Goal: Task Accomplishment & Management: Complete application form

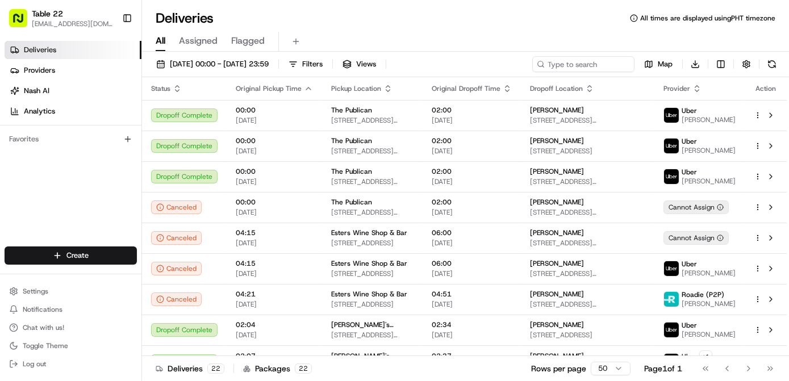
scroll to position [427, 0]
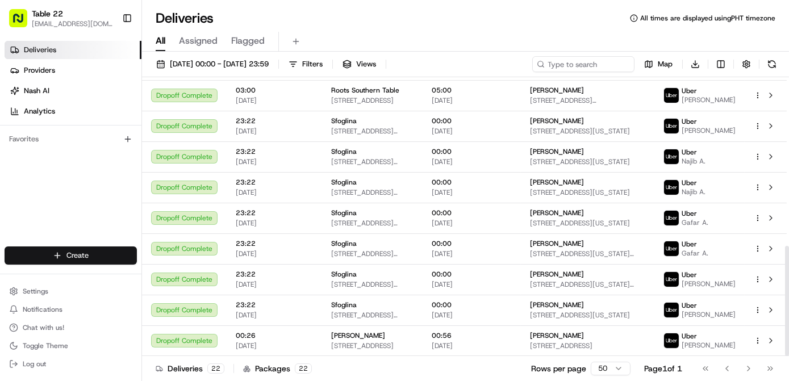
click at [99, 253] on html "Table 22 [EMAIL_ADDRESS][DOMAIN_NAME] Toggle Sidebar Deliveries Providers [PERS…" at bounding box center [394, 190] width 789 height 381
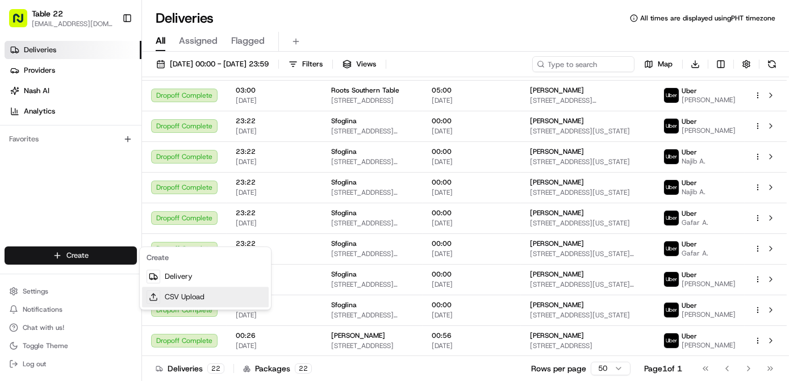
click at [206, 292] on link "CSV Upload" at bounding box center [205, 297] width 127 height 20
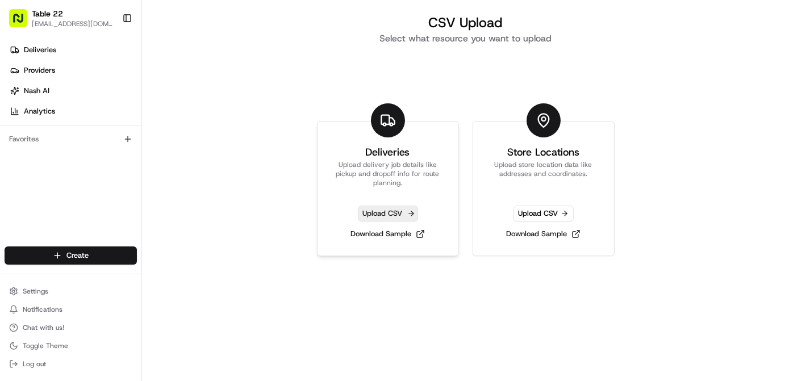
click at [391, 208] on span "Upload CSV" at bounding box center [388, 214] width 60 height 16
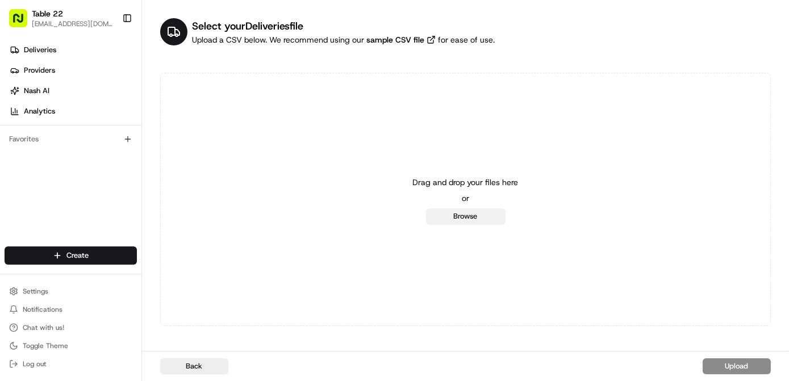
click at [479, 220] on button "Browse" at bounding box center [466, 216] width 80 height 16
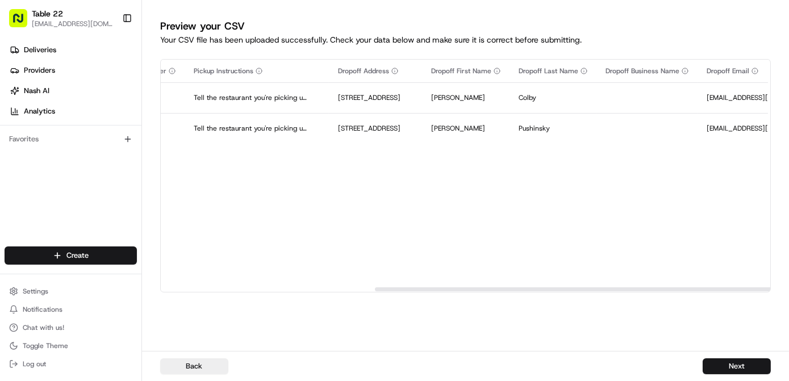
scroll to position [0, 1222]
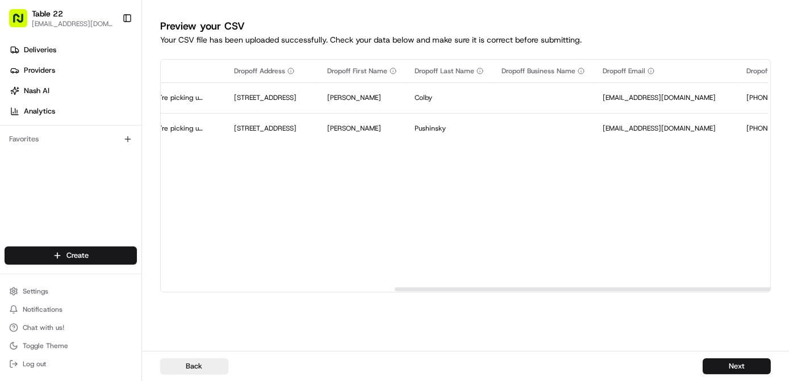
drag, startPoint x: 543, startPoint y: 289, endPoint x: 777, endPoint y: 284, distance: 233.5
click at [777, 287] on div at bounding box center [699, 289] width 608 height 4
click at [714, 364] on button "Next" at bounding box center [737, 366] width 68 height 16
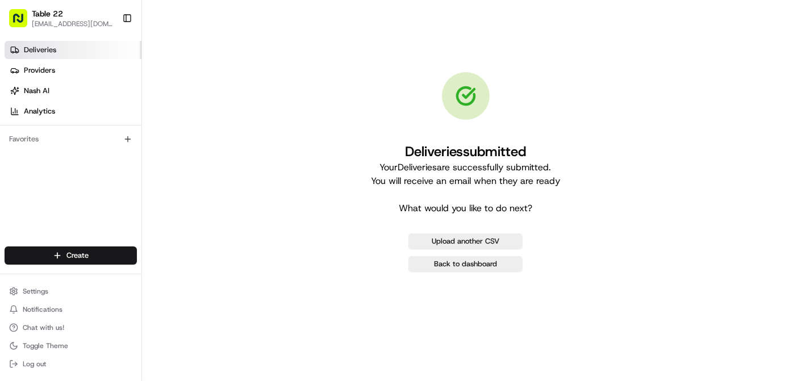
click at [58, 55] on link "Deliveries" at bounding box center [73, 50] width 137 height 18
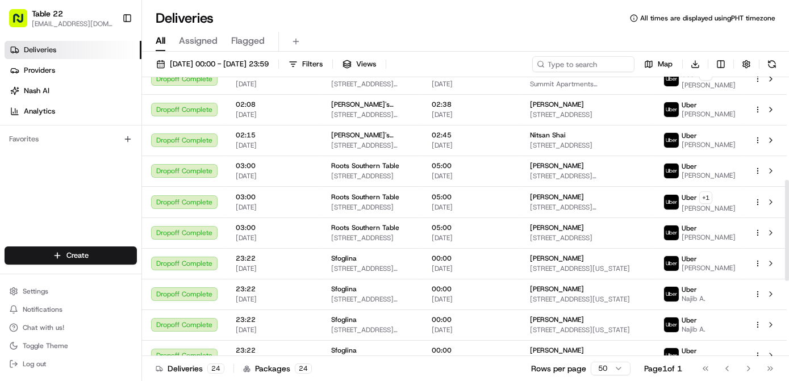
scroll to position [489, 0]
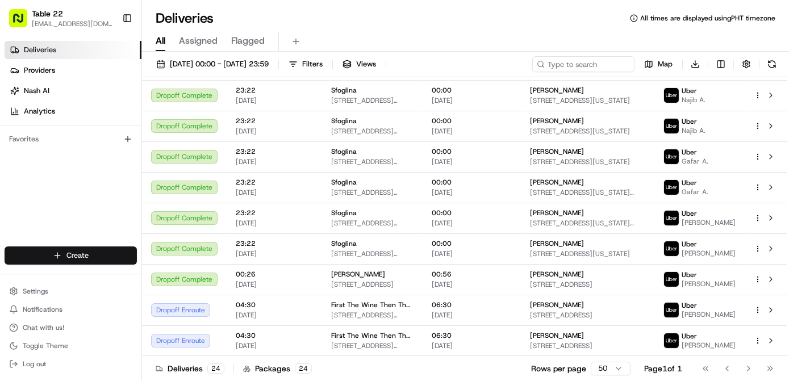
click at [103, 258] on html "Table 22 [EMAIL_ADDRESS][DOMAIN_NAME] Toggle Sidebar Deliveries Providers [PERS…" at bounding box center [394, 190] width 789 height 381
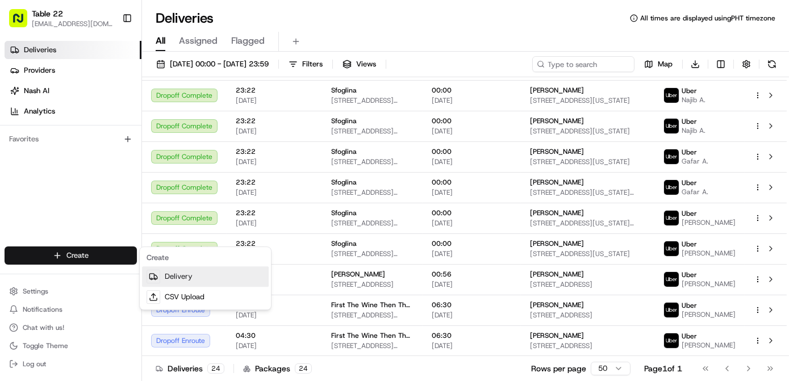
click at [200, 282] on link "Delivery" at bounding box center [205, 276] width 127 height 20
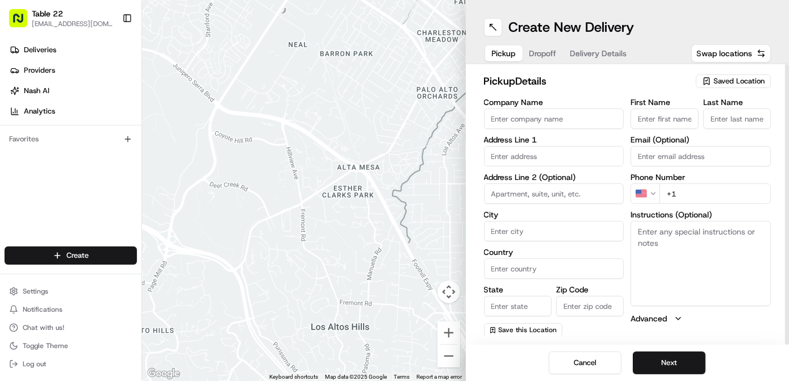
click at [541, 111] on input "Company Name" at bounding box center [554, 118] width 140 height 20
paste input "[PERSON_NAME]"
type input "[PERSON_NAME]"
click at [679, 119] on input "First Name" at bounding box center [665, 118] width 68 height 20
paste input "[PERSON_NAME]"
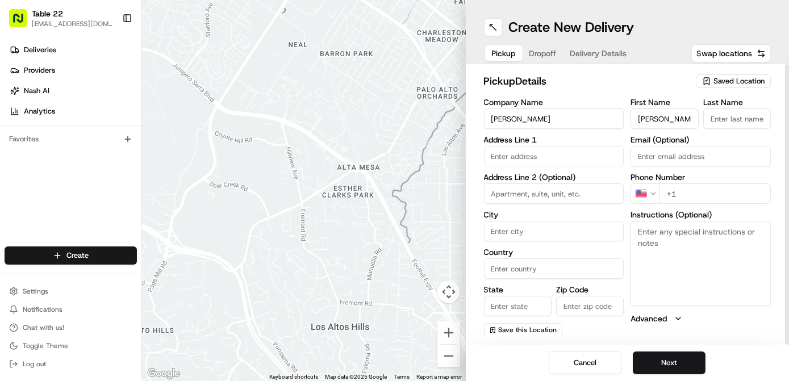
click at [665, 117] on input "[PERSON_NAME]" at bounding box center [665, 118] width 68 height 20
type input "[PERSON_NAME]"
click at [725, 118] on input "Last Name" at bounding box center [737, 118] width 68 height 20
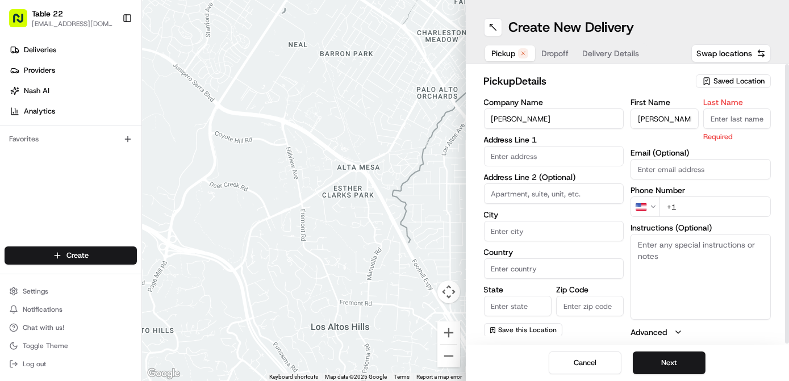
paste input "Vale"
type input "Vale"
click at [673, 122] on input "[PERSON_NAME]" at bounding box center [665, 118] width 68 height 20
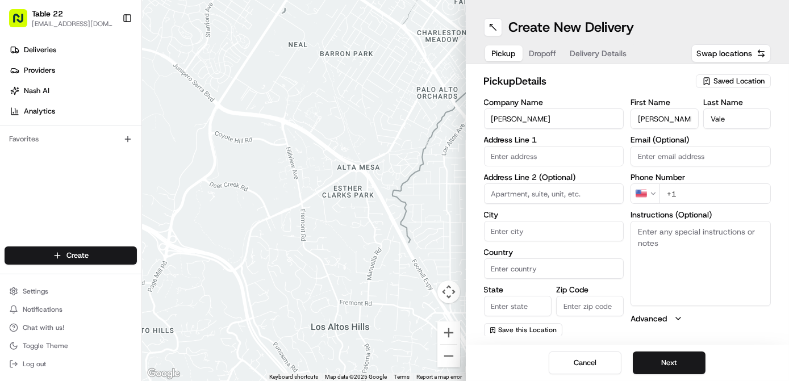
type input "[PERSON_NAME]"
click at [729, 186] on input "+1" at bounding box center [714, 193] width 111 height 20
paste input "[PHONE_NUMBER]"
type input "[PHONE_NUMBER]"
click at [697, 246] on textarea "Instructions (Optional)" at bounding box center [701, 263] width 140 height 85
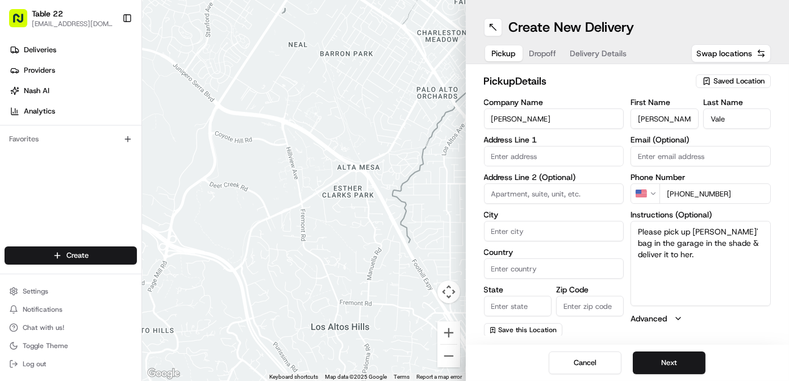
type textarea "Please pick up [PERSON_NAME]' bag in the garage in the shade & deliver it to he…"
click at [528, 157] on input "text" at bounding box center [554, 156] width 140 height 20
paste input "[STREET_ADDRESS][PERSON_NAME][US_STATE]"
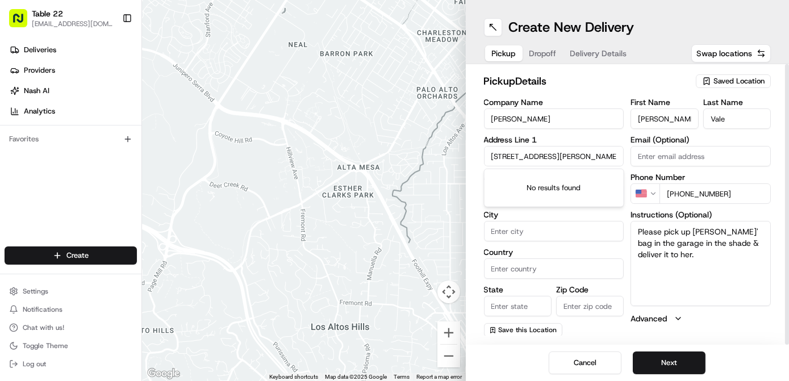
scroll to position [0, 59]
click at [544, 185] on div "[STREET_ADDRESS][PERSON_NAME][US_STATE]" at bounding box center [554, 185] width 135 height 27
type input "[STREET_ADDRESS][PERSON_NAME]"
type input "[GEOGRAPHIC_DATA]"
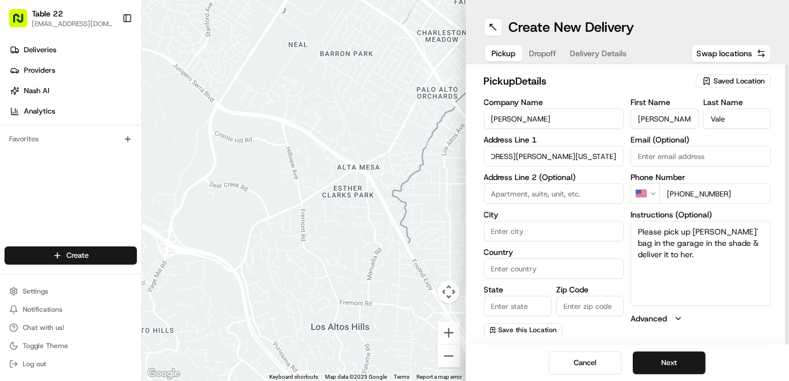
type input "GA"
type input "30306"
type input "[STREET_ADDRESS][PERSON_NAME]"
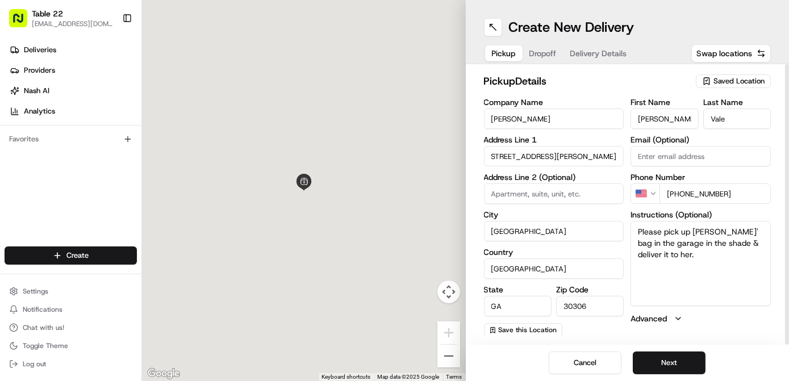
scroll to position [0, 0]
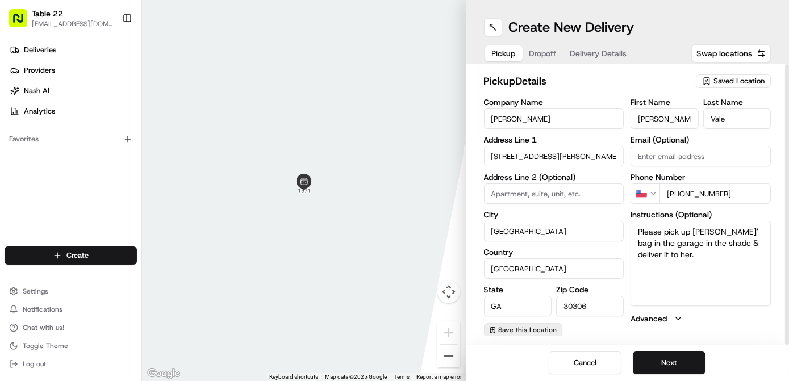
click at [518, 332] on span "Save this Location" at bounding box center [528, 329] width 59 height 9
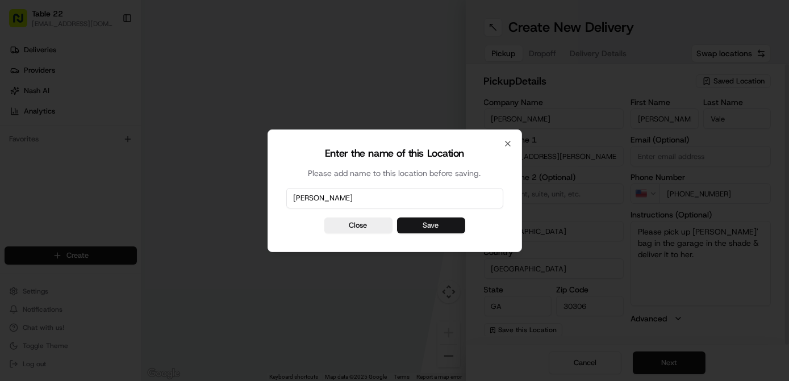
click at [439, 219] on button "Save" at bounding box center [431, 226] width 68 height 16
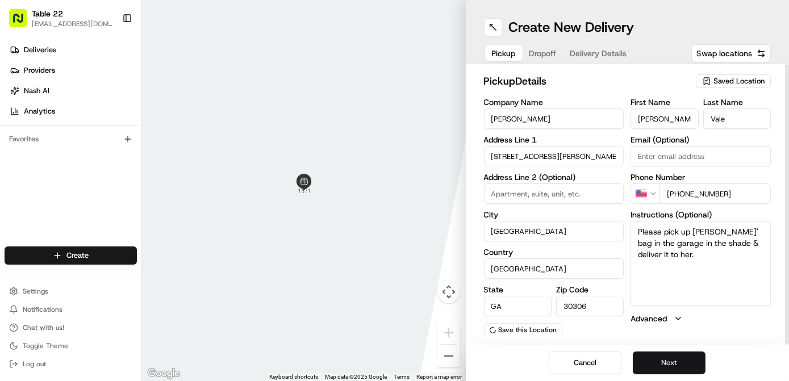
click at [666, 371] on button "Next" at bounding box center [669, 363] width 73 height 23
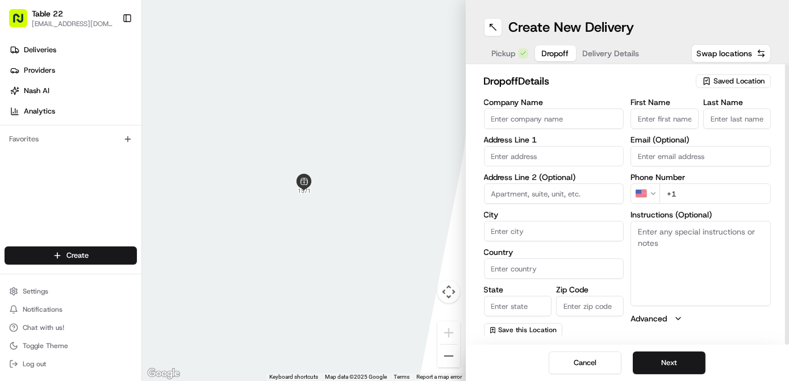
click at [533, 120] on input "Company Name" at bounding box center [554, 118] width 140 height 20
type input "[PERSON_NAME]"
click at [719, 191] on input "+1" at bounding box center [714, 193] width 111 height 20
paste input "[PHONE_NUMBER]"
type input "[PHONE_NUMBER]"
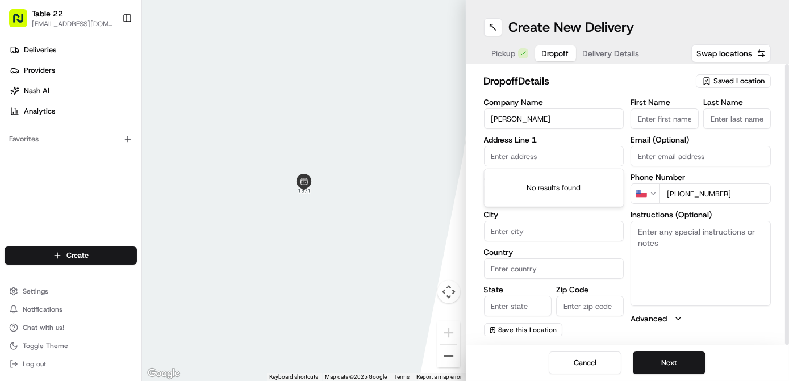
click at [549, 157] on input "text" at bounding box center [554, 156] width 140 height 20
paste input "[STREET_ADDRESS][US_STATE]"
click at [548, 187] on div "[STREET_ADDRESS][US_STATE]" at bounding box center [554, 185] width 135 height 27
type input "[STREET_ADDRESS]"
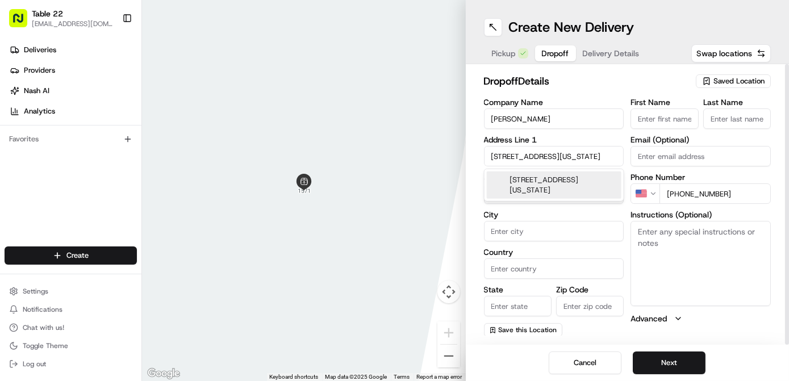
type input "[GEOGRAPHIC_DATA]"
type input "GA"
type input "30327"
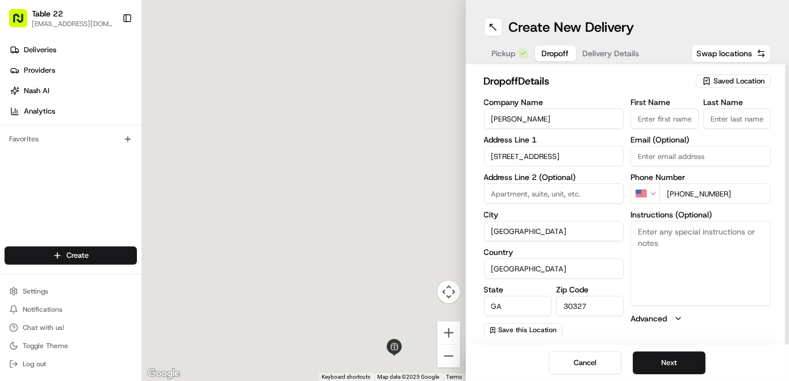
type input "[STREET_ADDRESS]"
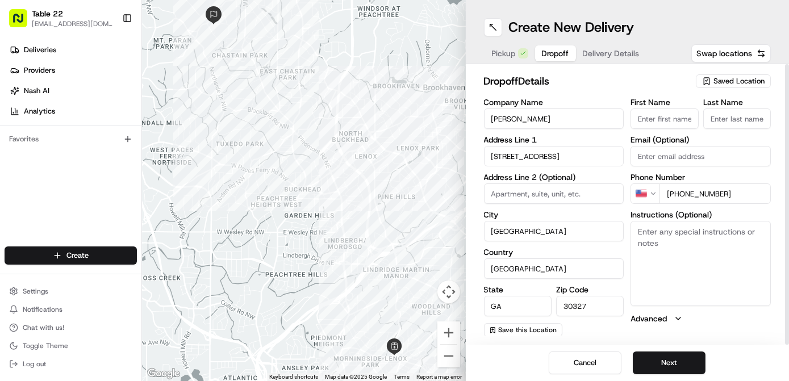
click at [670, 251] on textarea "Instructions (Optional)" at bounding box center [701, 263] width 140 height 85
type textarea "Please knock/ring. I'm home."
click at [541, 332] on span "Save this Location" at bounding box center [528, 329] width 59 height 9
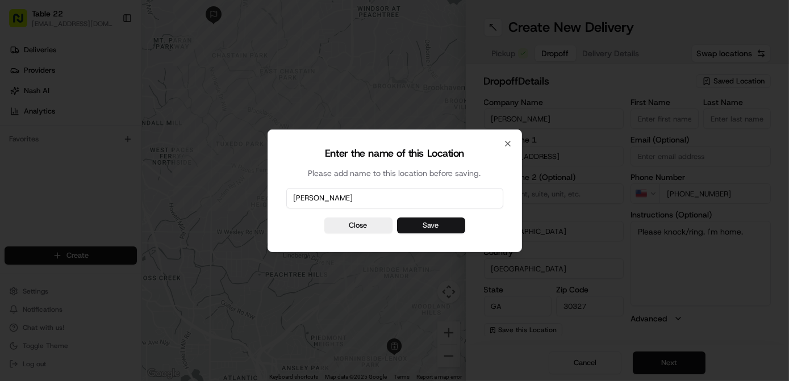
click at [463, 229] on button "Save" at bounding box center [431, 226] width 68 height 16
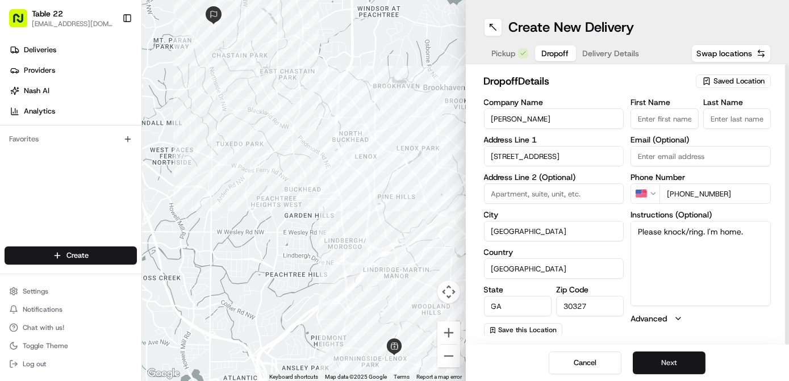
click at [668, 373] on button "Next" at bounding box center [669, 363] width 73 height 23
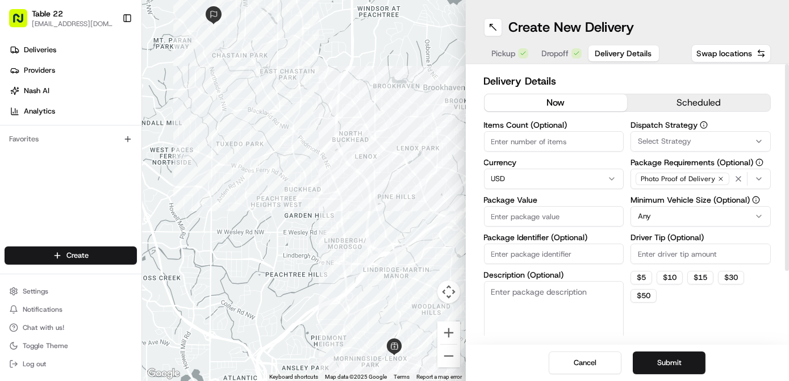
click at [675, 142] on span "Select Strategy" at bounding box center [664, 141] width 53 height 10
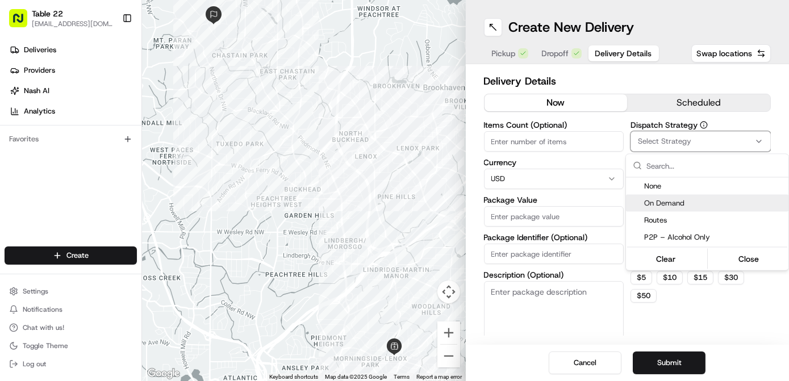
click at [684, 202] on span "On Demand" at bounding box center [714, 203] width 140 height 10
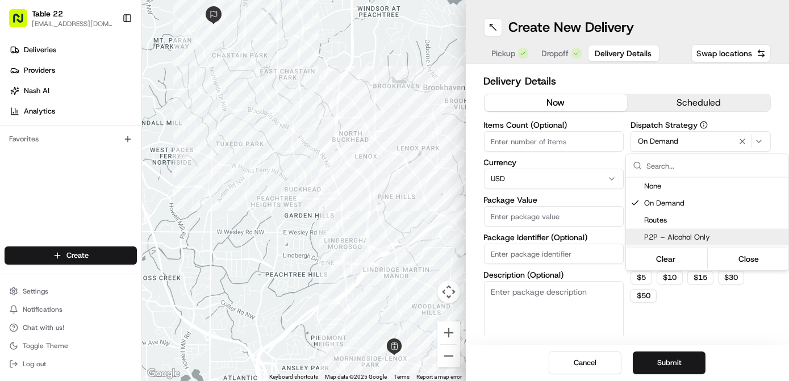
click at [693, 297] on html "Table 22 [EMAIL_ADDRESS][DOMAIN_NAME] Toggle Sidebar Deliveries Providers [PERS…" at bounding box center [394, 190] width 789 height 381
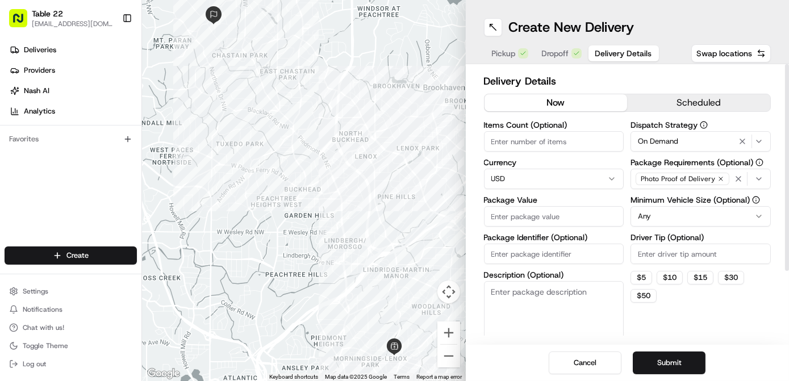
click at [732, 177] on div "Photo Proof of Delivery" at bounding box center [700, 178] width 135 height 17
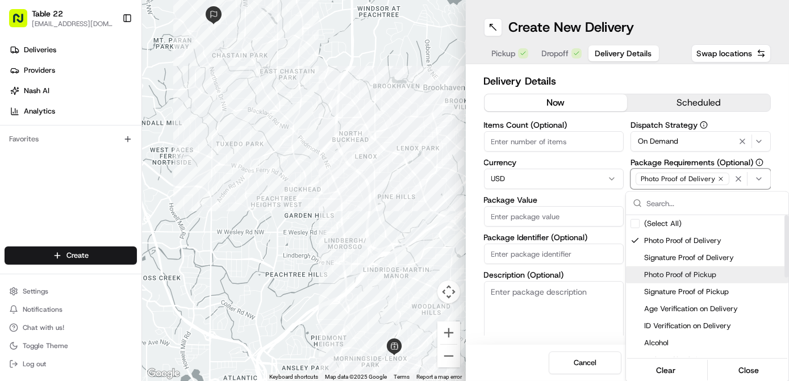
click at [690, 275] on span "Photo Proof of Pickup" at bounding box center [714, 275] width 140 height 10
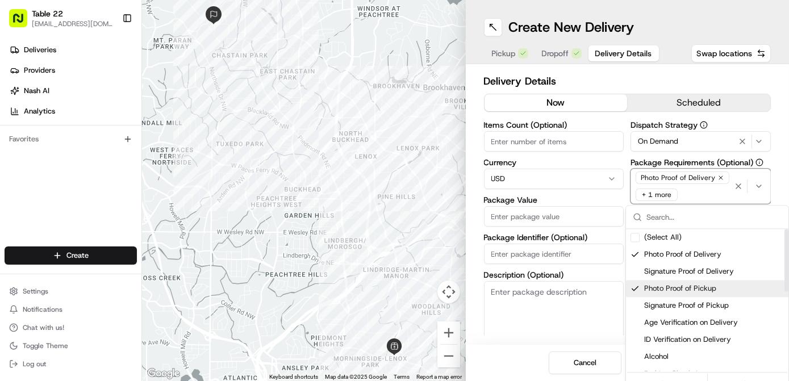
click at [491, 327] on html "Table 22 [EMAIL_ADDRESS][DOMAIN_NAME] Toggle Sidebar Deliveries Providers [PERS…" at bounding box center [394, 190] width 789 height 381
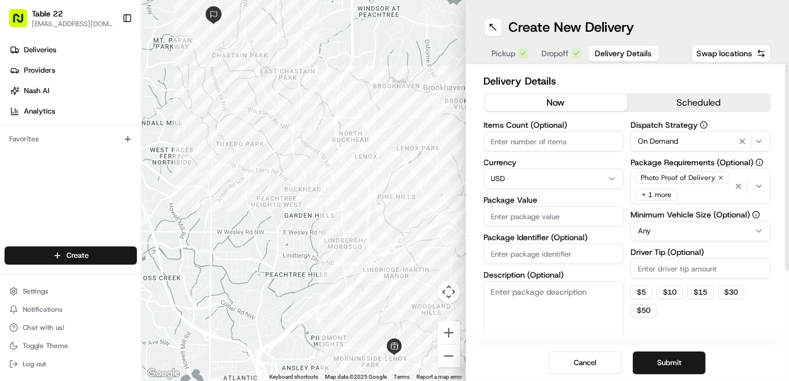
click at [675, 228] on html "Table 22 [EMAIL_ADDRESS][DOMAIN_NAME] Toggle Sidebar Deliveries Providers [PERS…" at bounding box center [394, 190] width 789 height 381
click at [644, 294] on button "$ 5" at bounding box center [642, 293] width 22 height 14
type input "5"
click at [516, 323] on textarea "Description (Optional)" at bounding box center [554, 313] width 140 height 64
paste textarea "Omnivore Meal for 2"
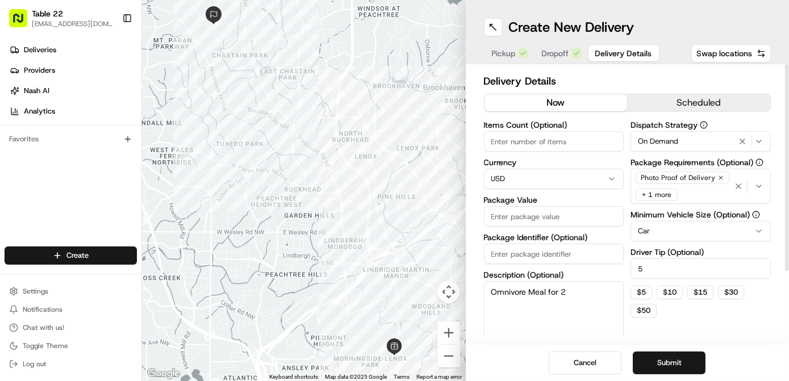
type textarea "Omnivore Meal for 2"
click at [523, 216] on input "Package Value" at bounding box center [554, 216] width 140 height 20
type input "120"
click at [560, 60] on button "Dropoff" at bounding box center [561, 53] width 53 height 16
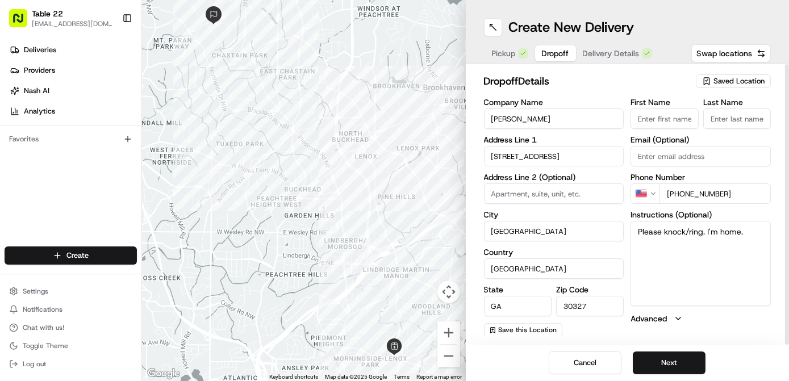
click at [604, 62] on div "Pickup Dropoff Delivery Details" at bounding box center [572, 53] width 176 height 20
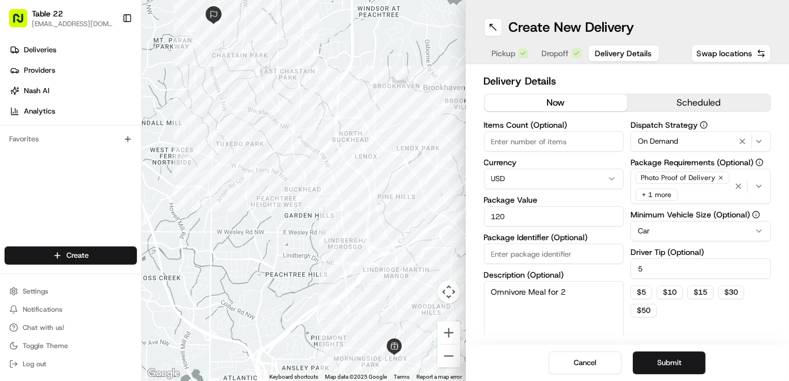
click at [604, 50] on span "Delivery Details" at bounding box center [623, 53] width 57 height 11
click at [678, 358] on button "Submit" at bounding box center [669, 363] width 73 height 23
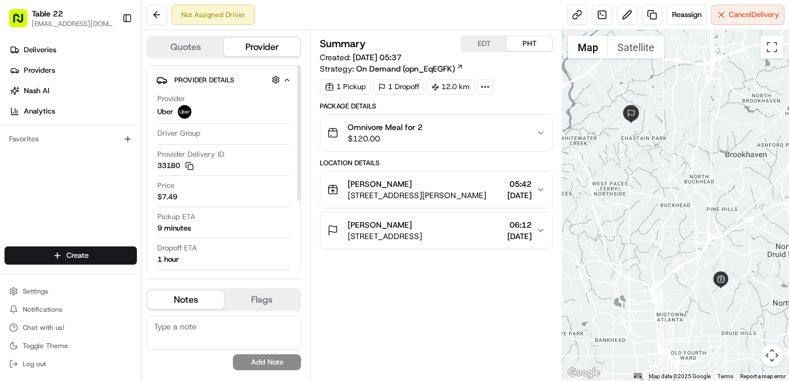
click at [443, 183] on div "[PERSON_NAME]" at bounding box center [417, 183] width 139 height 11
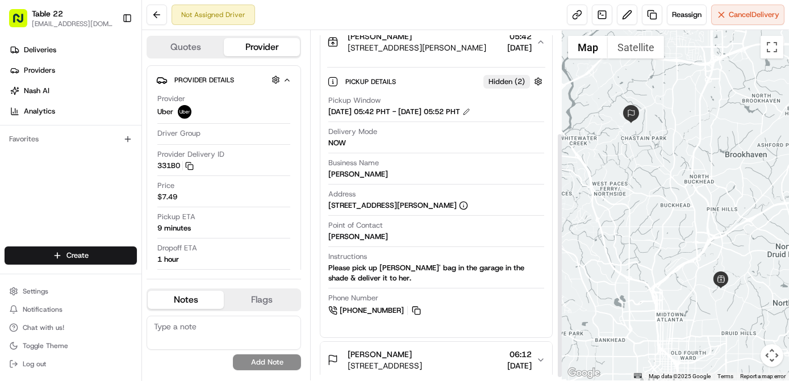
scroll to position [149, 0]
click at [494, 272] on div "Please pick up [PERSON_NAME]' bag in the garage in the shade & deliver it to he…" at bounding box center [436, 272] width 216 height 20
click at [627, 11] on button at bounding box center [627, 15] width 20 height 20
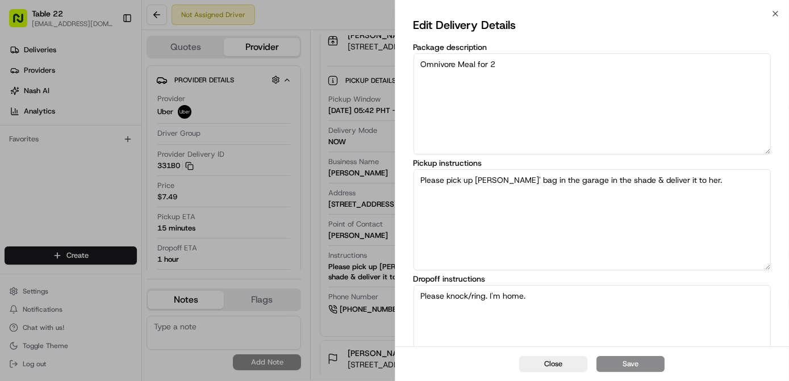
drag, startPoint x: 545, startPoint y: 177, endPoint x: 717, endPoint y: 182, distance: 171.6
click at [717, 182] on textarea "Please pick up [PERSON_NAME]' bag in the garage in the shade & deliver it to he…" at bounding box center [593, 219] width 358 height 101
paste textarea "It's outside by the garage door in the shade by the cannas"
click at [544, 176] on textarea "Please pick up [PERSON_NAME]' bag It's outside by the garage door in the shade …" at bounding box center [593, 219] width 358 height 101
type textarea "Please pick up [PERSON_NAME]' bag. It's outside by the garage door in the shade…"
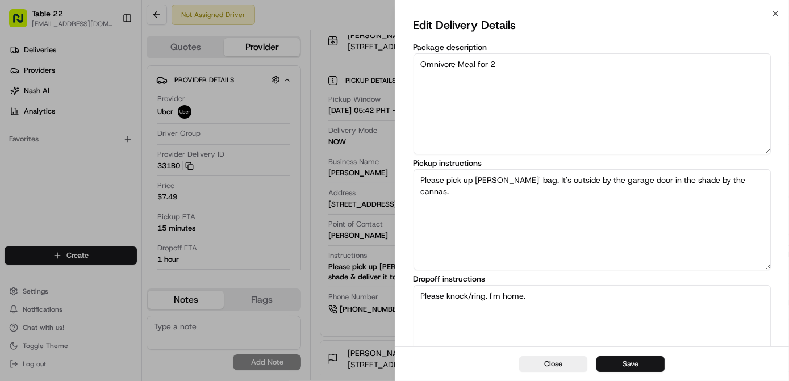
click at [637, 364] on button "Save" at bounding box center [630, 364] width 68 height 16
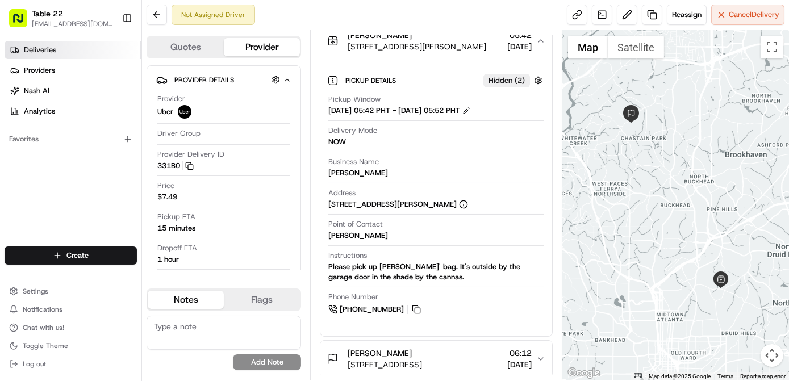
click at [89, 52] on link "Deliveries" at bounding box center [73, 50] width 137 height 18
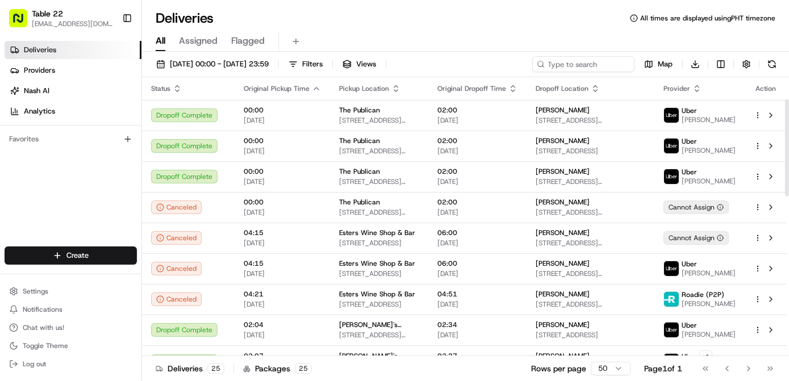
scroll to position [519, 0]
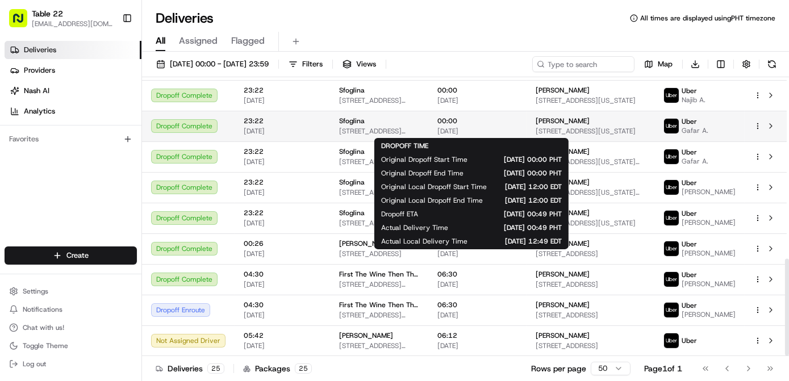
click at [5, 41] on link "Deliveries" at bounding box center [73, 50] width 137 height 18
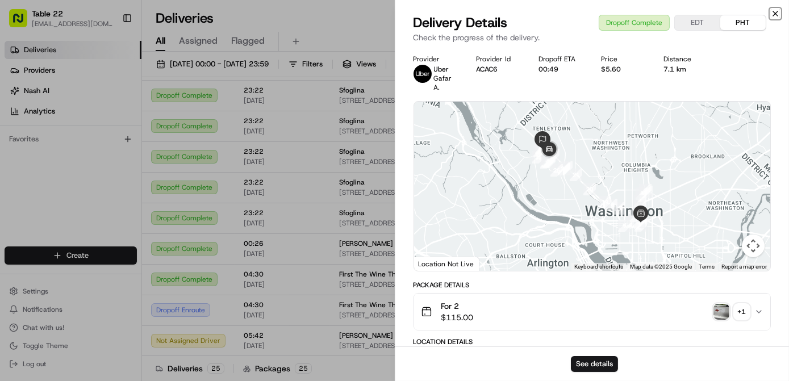
click at [778, 13] on icon "button" at bounding box center [775, 13] width 9 height 9
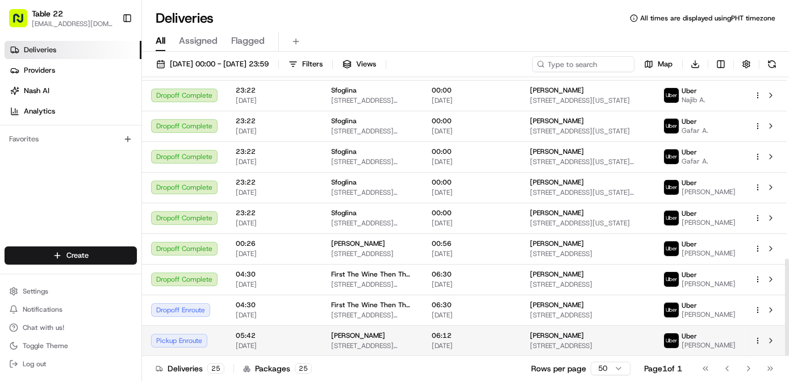
click at [498, 337] on span "06:12" at bounding box center [472, 335] width 80 height 9
